Goal: Task Accomplishment & Management: Use online tool/utility

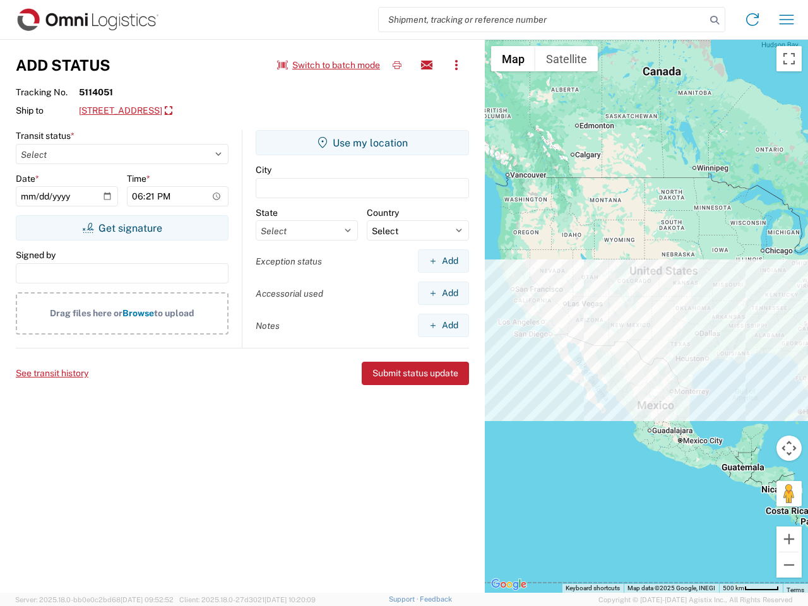
click at [542, 20] on input "search" at bounding box center [542, 20] width 327 height 24
click at [715, 20] on icon at bounding box center [715, 20] width 18 height 18
click at [752, 20] on icon at bounding box center [752, 19] width 20 height 20
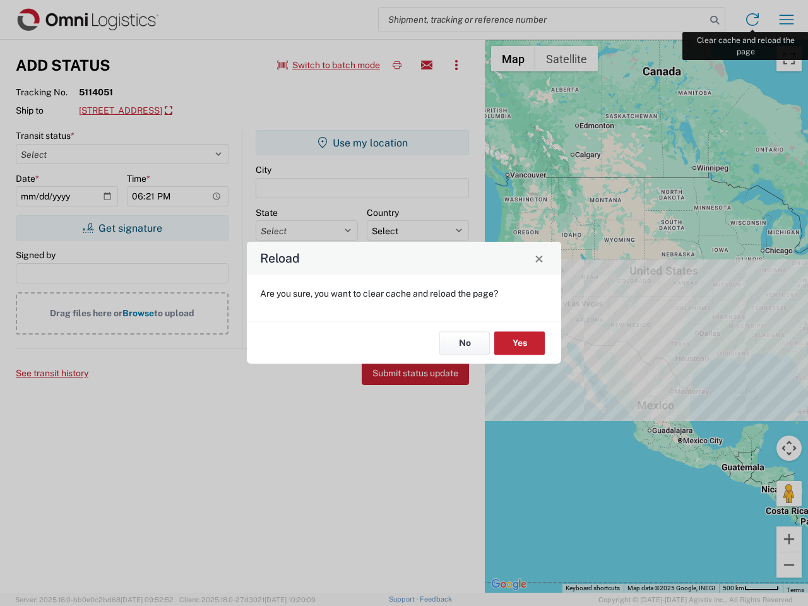
click at [786, 20] on div "Reload Are you sure, you want to clear cache and reload the page? No Yes" at bounding box center [404, 303] width 808 height 606
click at [329, 65] on div "Reload Are you sure, you want to clear cache and reload the page? No Yes" at bounding box center [404, 303] width 808 height 606
click at [397, 65] on div "Reload Are you sure, you want to clear cache and reload the page? No Yes" at bounding box center [404, 303] width 808 height 606
click at [427, 65] on div "Reload Are you sure, you want to clear cache and reload the page? No Yes" at bounding box center [404, 303] width 808 height 606
click at [456, 65] on div "Reload Are you sure, you want to clear cache and reload the page? No Yes" at bounding box center [404, 303] width 808 height 606
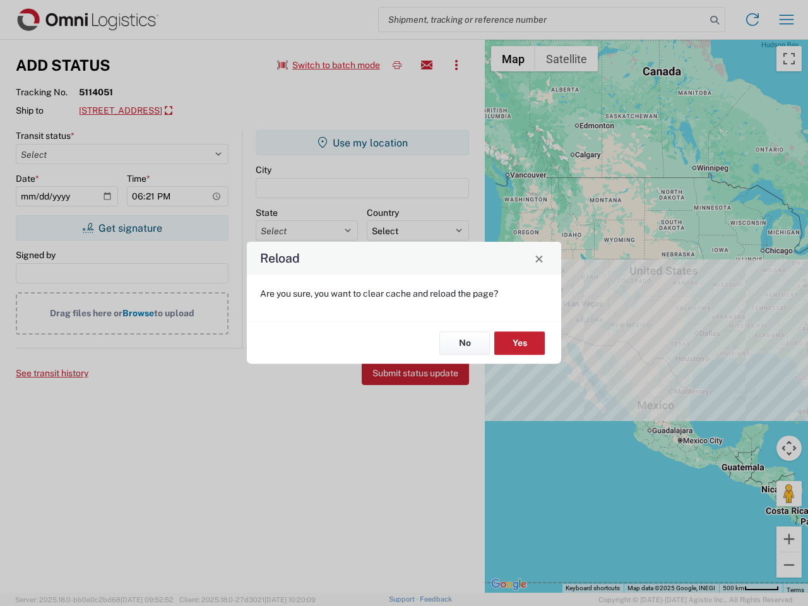
click at [193, 111] on div "Reload Are you sure, you want to clear cache and reload the page? No Yes" at bounding box center [404, 303] width 808 height 606
click at [122, 228] on div "Reload Are you sure, you want to clear cache and reload the page? No Yes" at bounding box center [404, 303] width 808 height 606
